Goal: Task Accomplishment & Management: Manage account settings

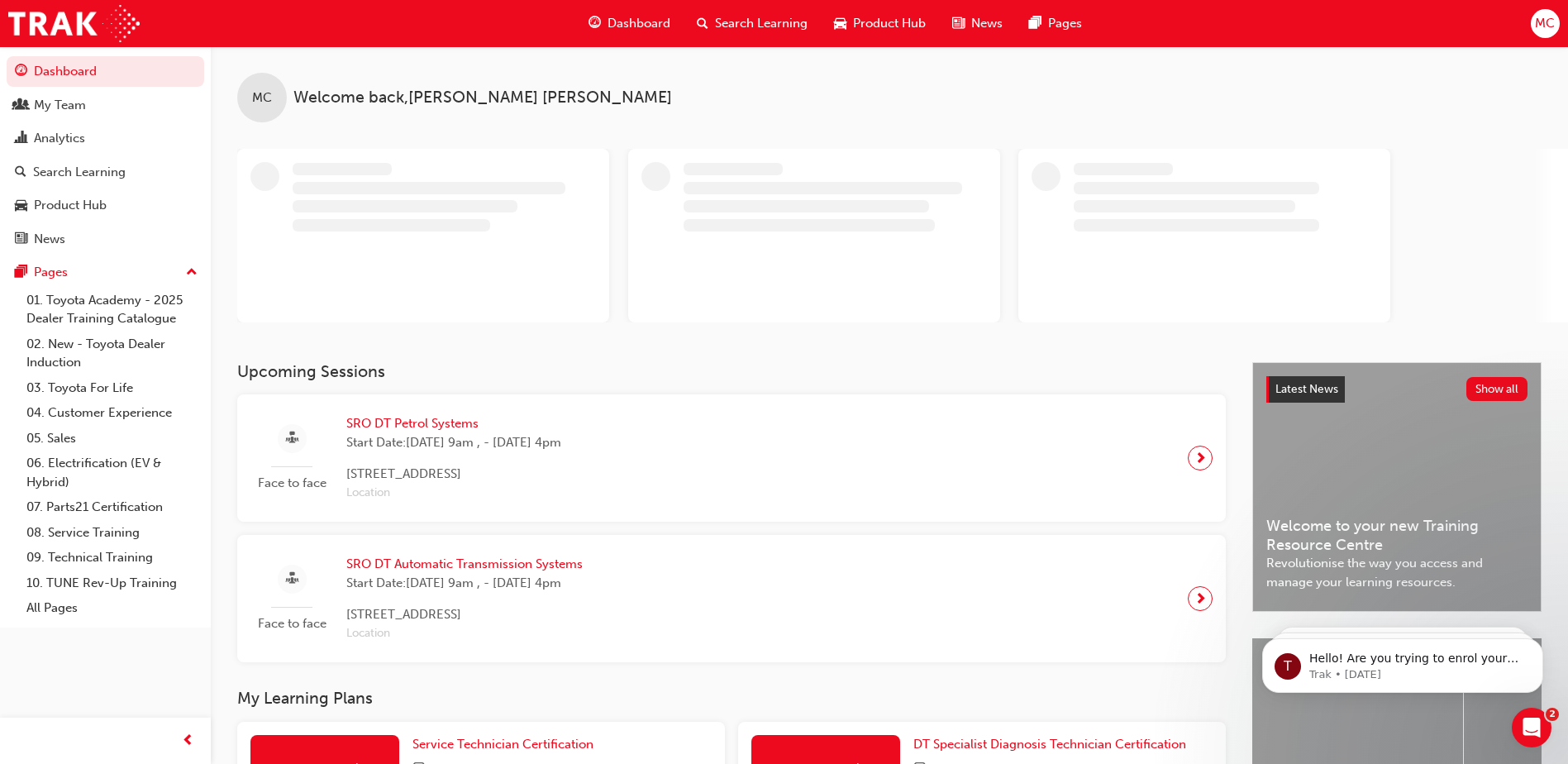
click at [1546, 27] on span "MC" at bounding box center [1545, 23] width 20 height 19
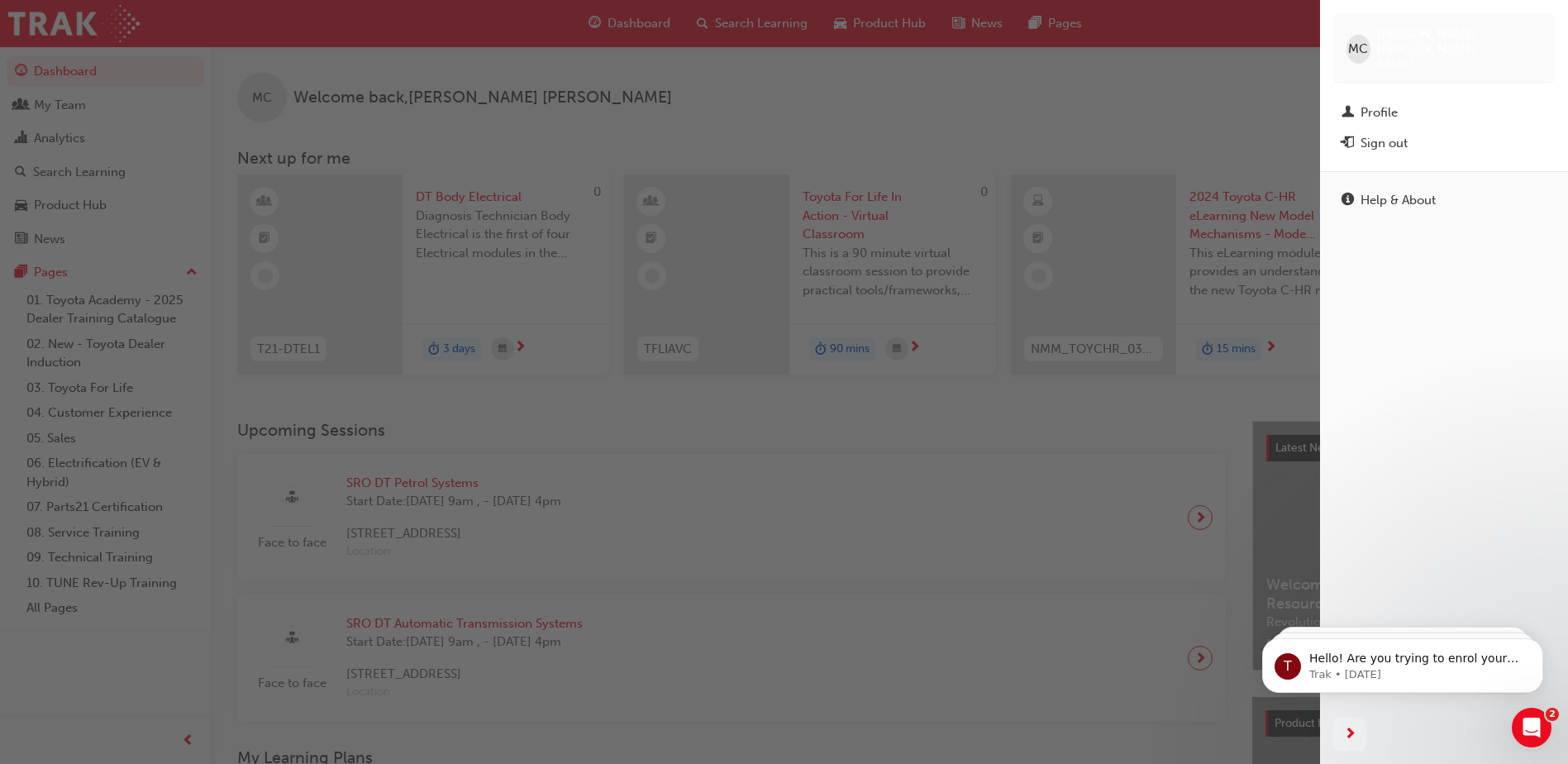
click at [1380, 134] on div "Sign out" at bounding box center [1384, 143] width 47 height 19
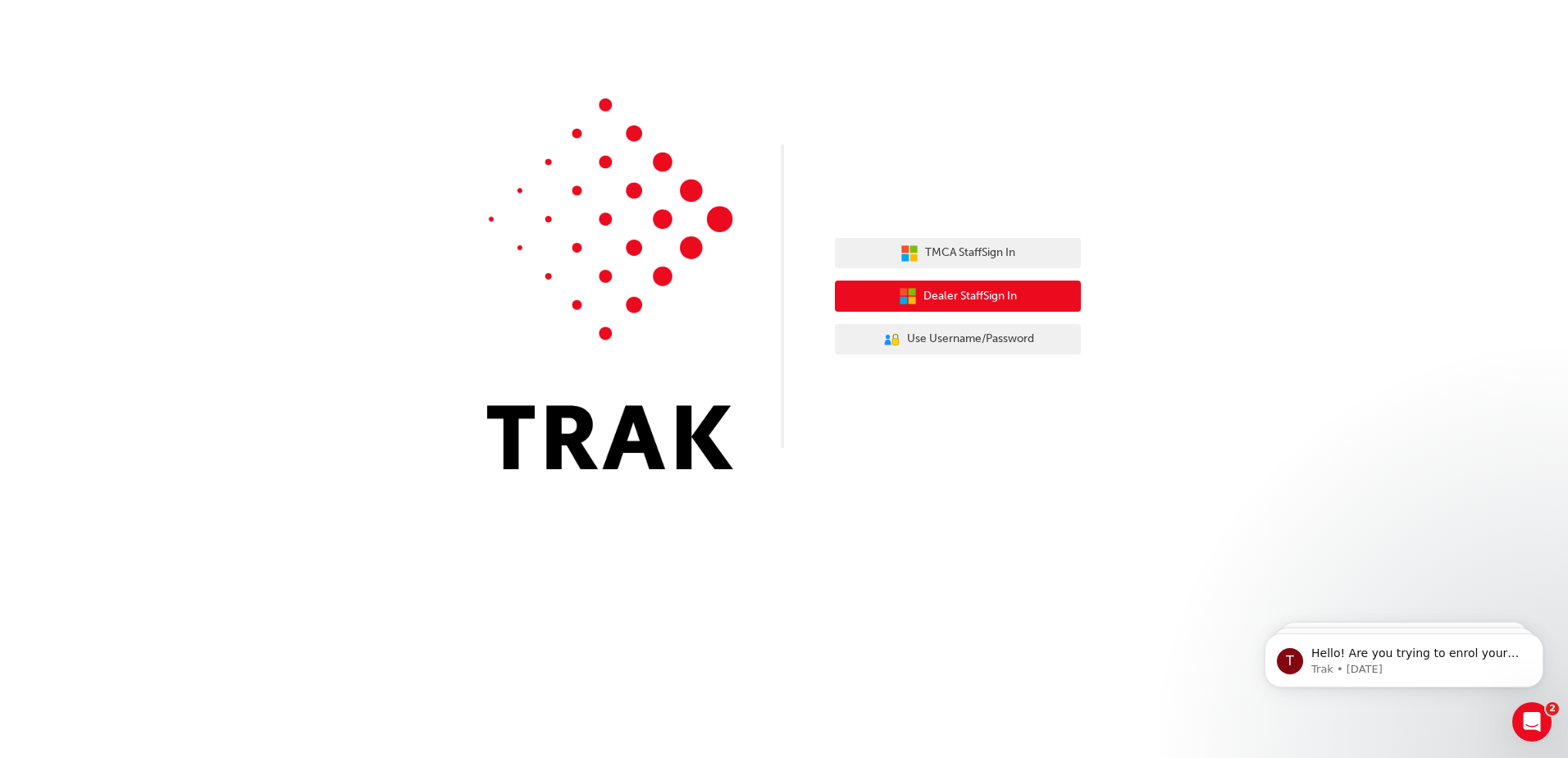
click at [966, 299] on span "Dealer Staff Sign In" at bounding box center [970, 296] width 94 height 19
